Goal: Task Accomplishment & Management: Complete application form

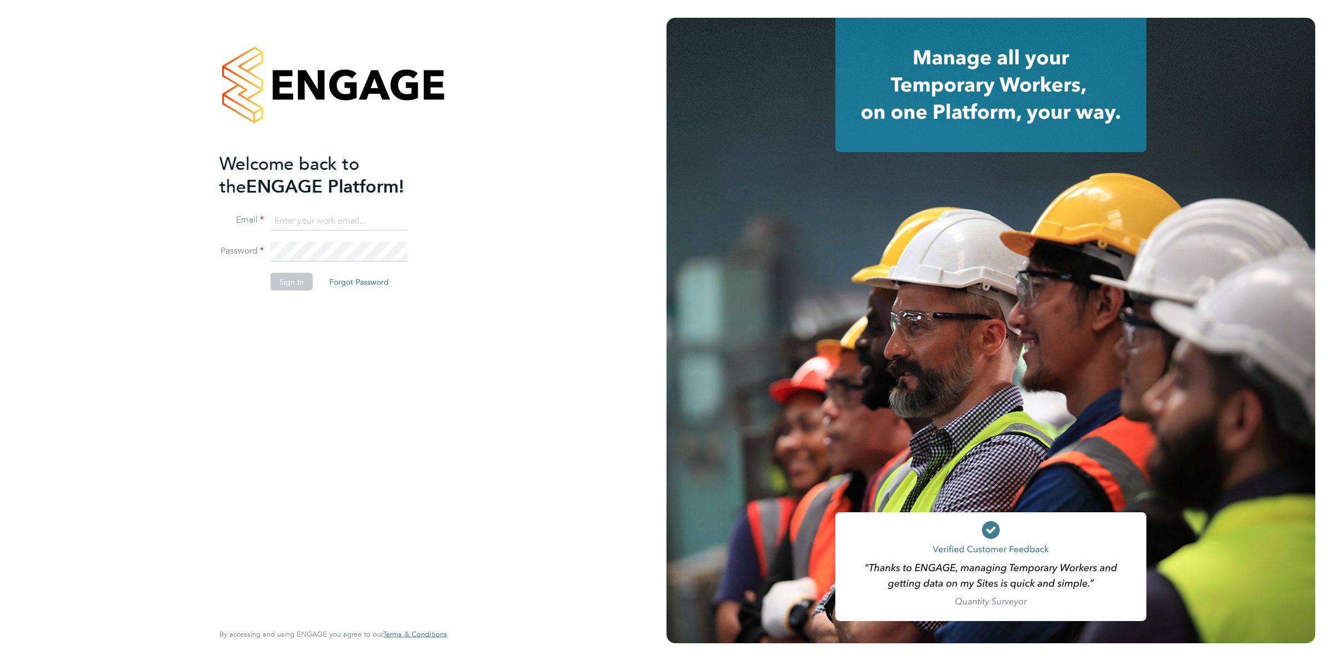
type input "[EMAIL_ADDRESS][DOMAIN_NAME]"
click at [290, 281] on button "Sign In" at bounding box center [291, 282] width 42 height 18
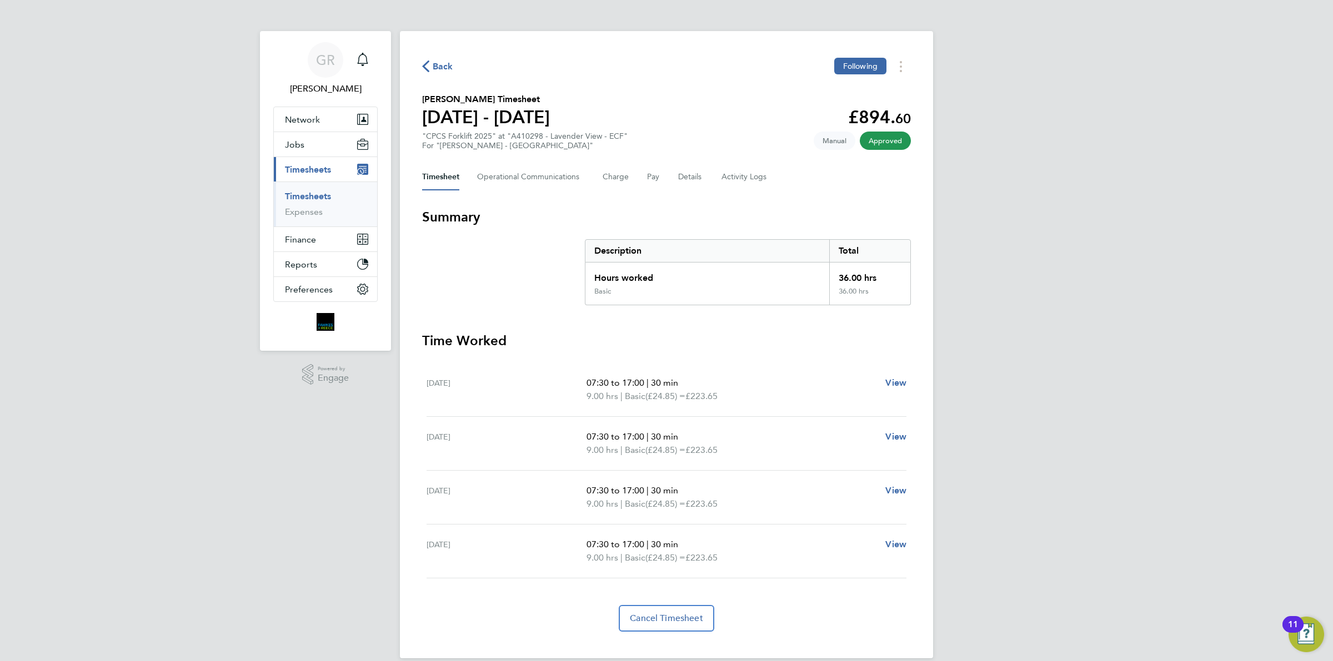
click at [443, 66] on span "Back" at bounding box center [443, 66] width 21 height 13
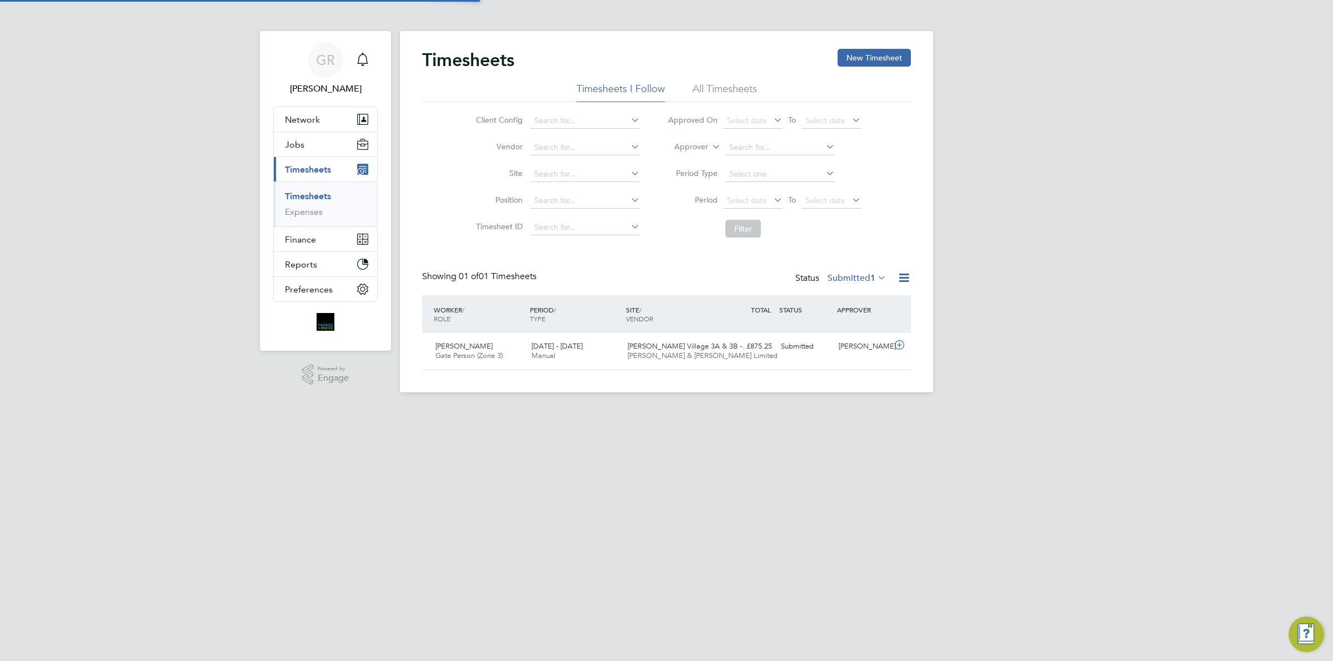
scroll to position [28, 96]
click at [862, 57] on button "New Timesheet" at bounding box center [873, 58] width 73 height 18
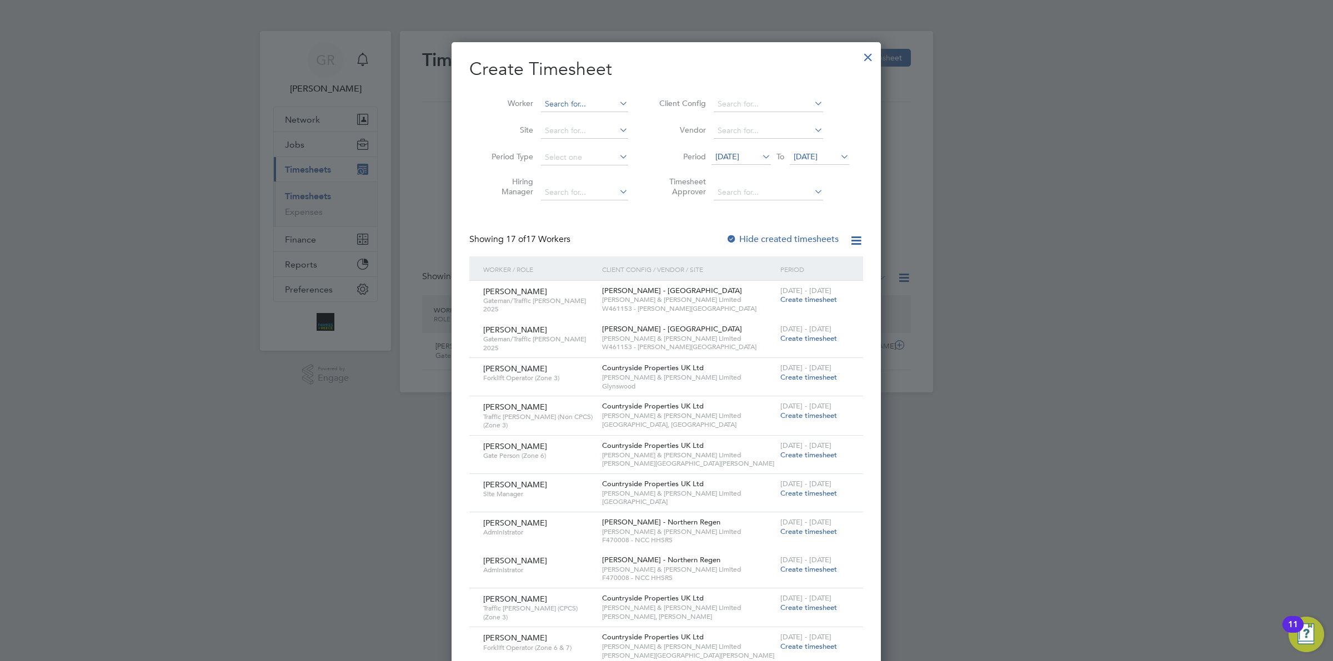
scroll to position [1180, 429]
click at [550, 104] on input at bounding box center [584, 105] width 87 height 16
drag, startPoint x: 590, startPoint y: 117, endPoint x: 621, endPoint y: 129, distance: 32.7
click at [590, 118] on li "Junior Nwabueze" at bounding box center [584, 119] width 88 height 15
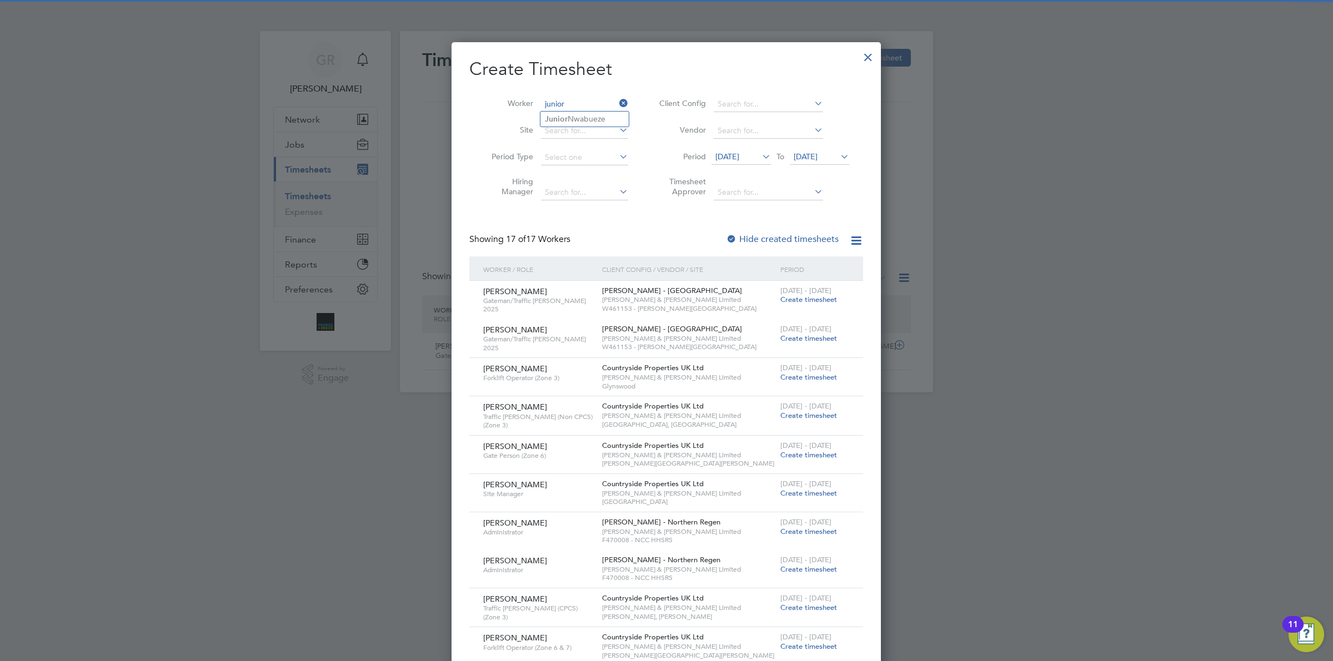
type input "Junior Nwabueze"
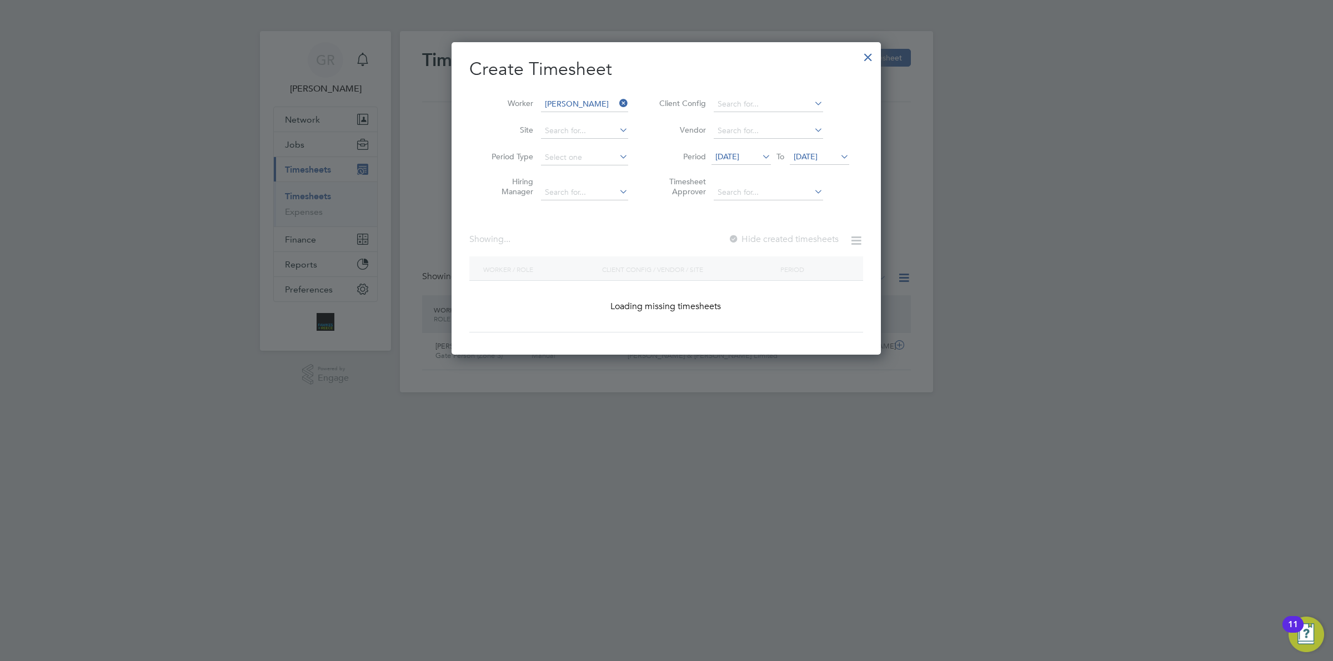
scroll to position [312, 429]
click at [739, 153] on span "17 Sep 2025" at bounding box center [727, 157] width 24 height 10
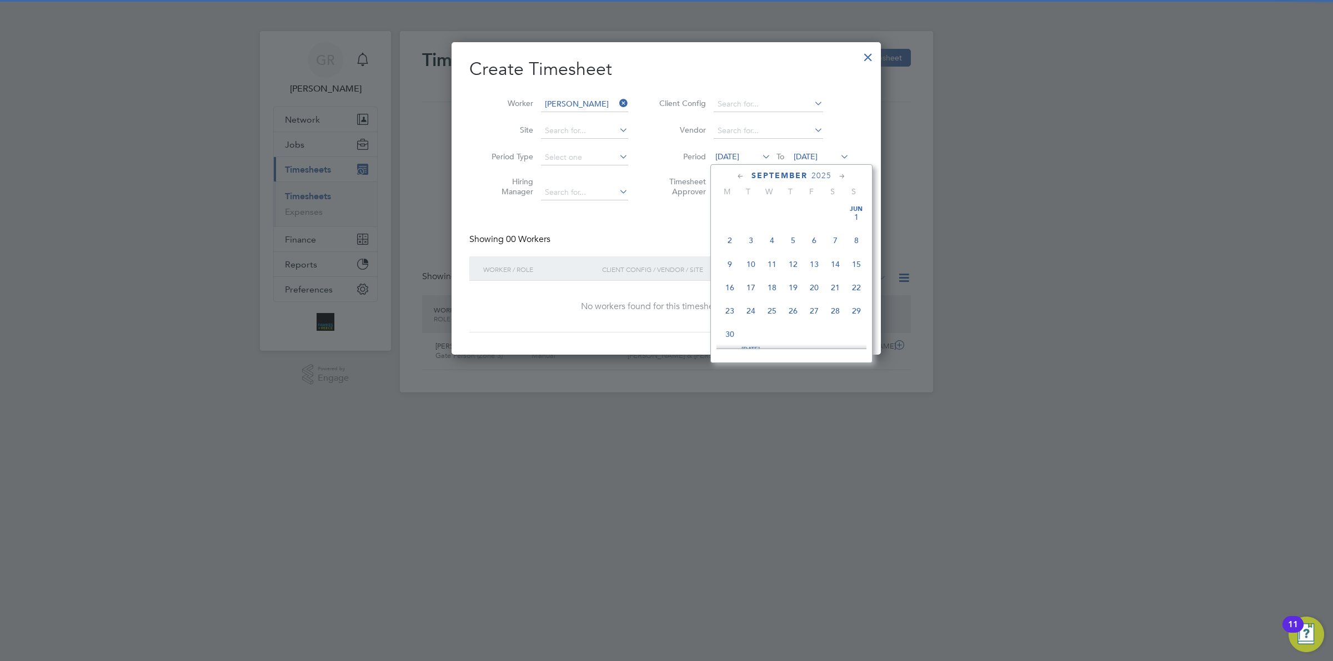
scroll to position [390, 0]
click at [731, 283] on span "22" at bounding box center [729, 272] width 21 height 21
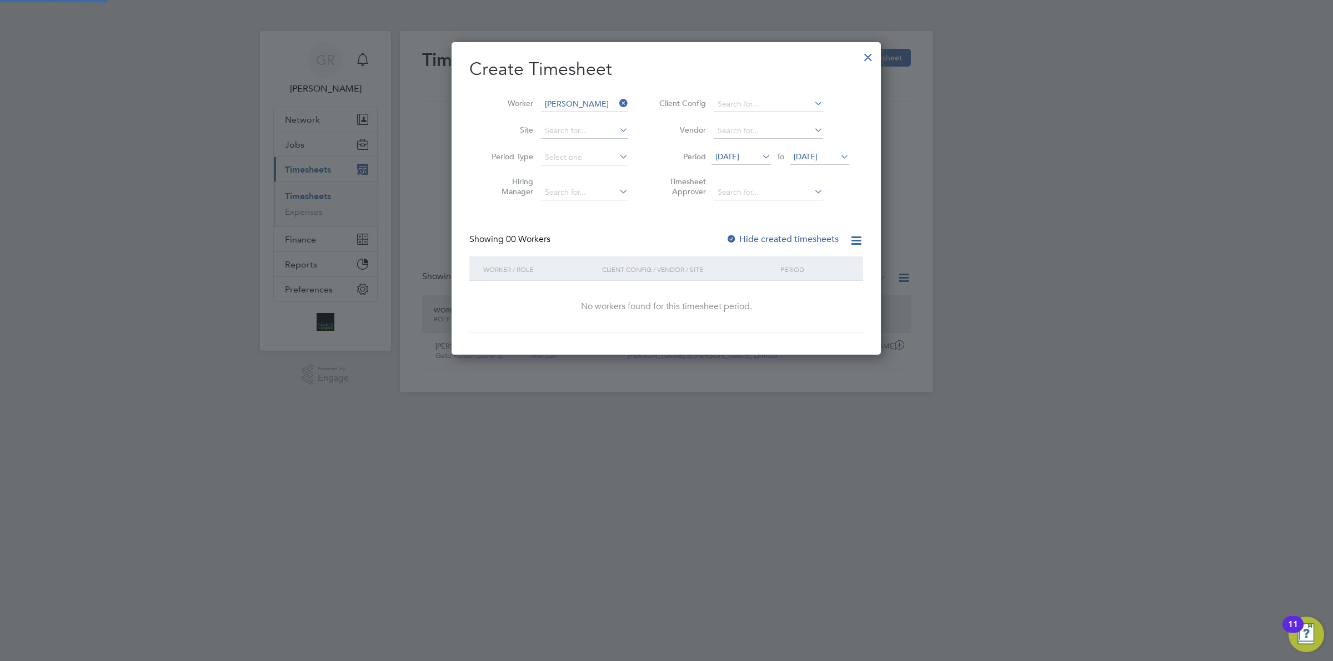
scroll to position [312, 429]
click at [796, 234] on label "Hide created timesheets" at bounding box center [782, 239] width 113 height 11
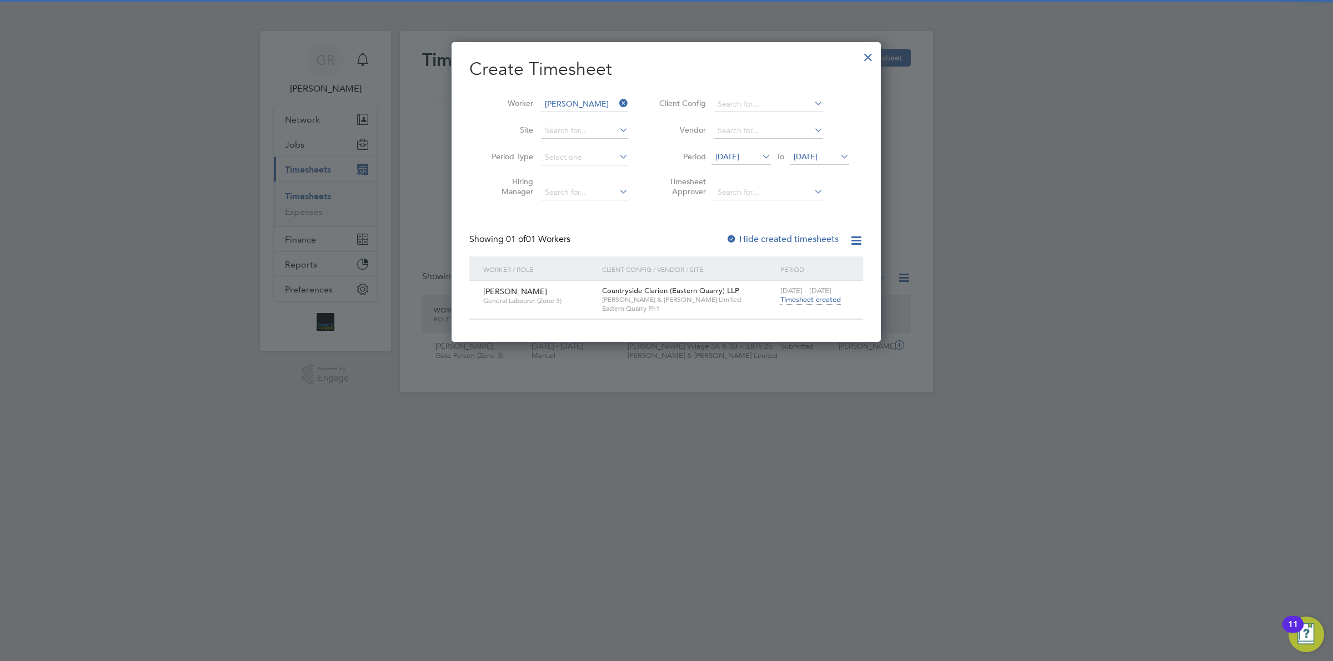
scroll to position [6, 4]
click at [801, 298] on span "Timesheet created" at bounding box center [810, 300] width 61 height 10
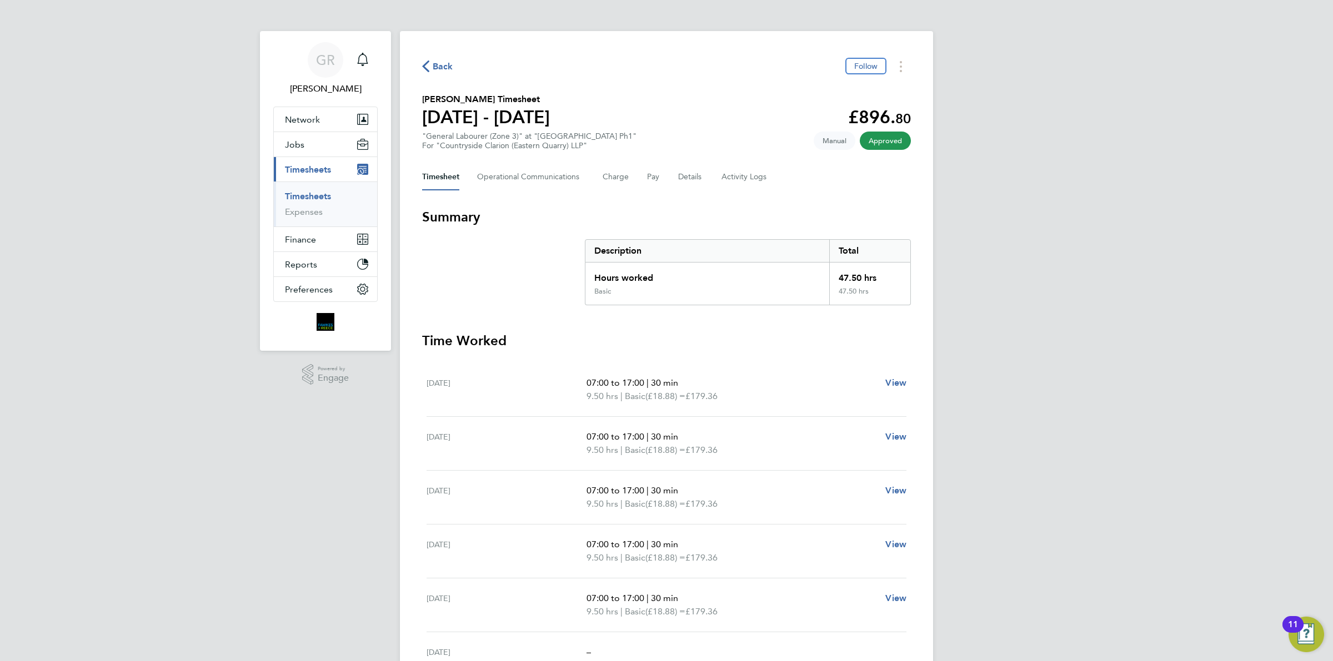
click at [451, 72] on span "Back" at bounding box center [443, 66] width 21 height 13
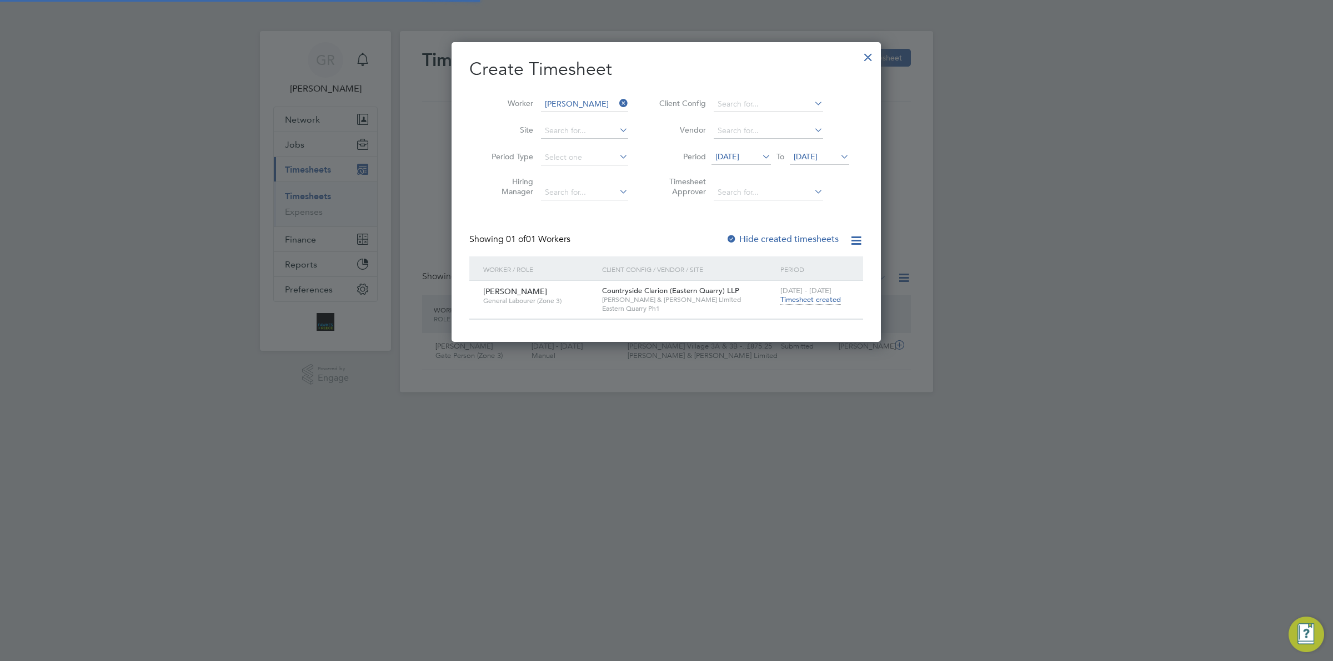
scroll to position [28, 96]
click at [871, 56] on div at bounding box center [868, 54] width 20 height 20
